Goal: Navigation & Orientation: Find specific page/section

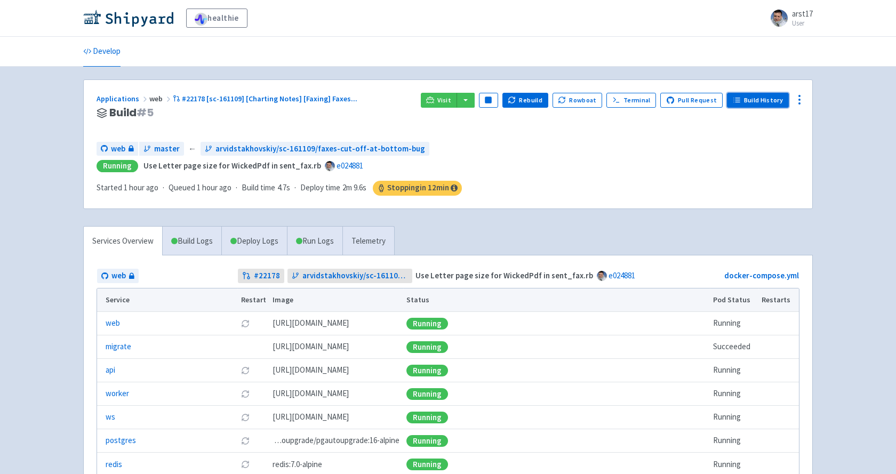
click at [743, 100] on link "Build History" at bounding box center [758, 100] width 62 height 15
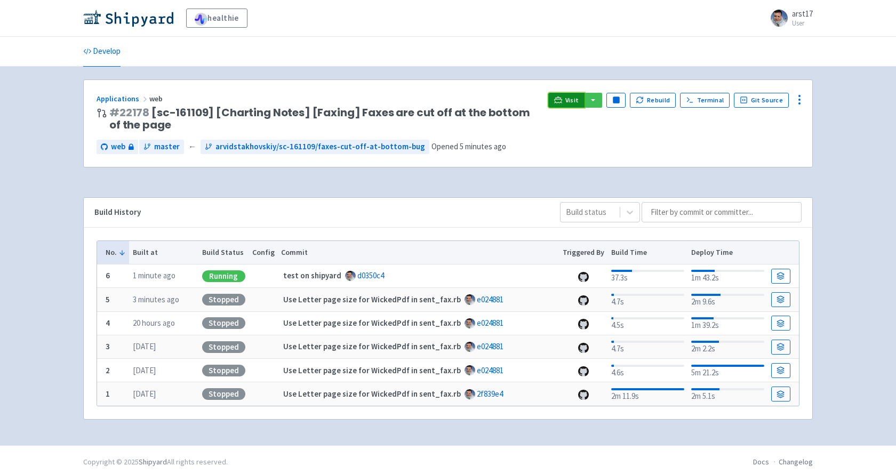
click at [569, 102] on link "Visit" at bounding box center [566, 100] width 36 height 15
